Goal: Task Accomplishment & Management: Manage account settings

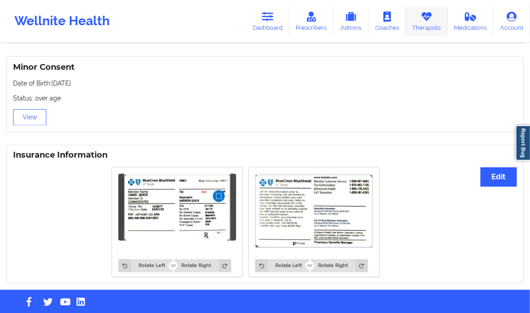
click at [431, 21] on icon at bounding box center [427, 17] width 12 height 10
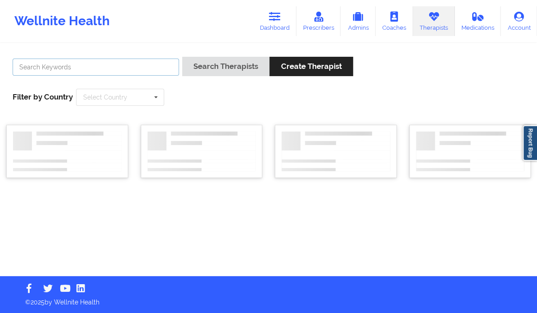
click at [102, 68] on input "text" at bounding box center [96, 66] width 166 height 17
paste input "[GEOGRAPHIC_DATA]"
type input "[GEOGRAPHIC_DATA]"
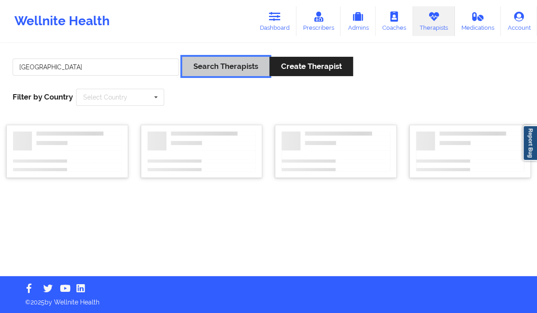
click at [238, 72] on button "Search Therapists" at bounding box center [225, 66] width 87 height 19
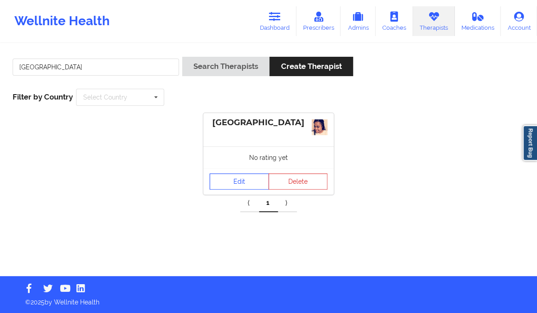
click at [238, 180] on link "Edit" at bounding box center [239, 181] width 59 height 16
